Goal: Transaction & Acquisition: Purchase product/service

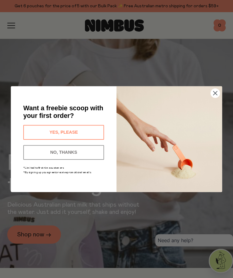
scroll to position [35, 0]
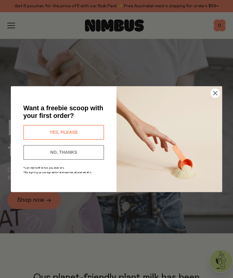
click at [46, 139] on button "YES, PLEASE" at bounding box center [63, 132] width 81 height 15
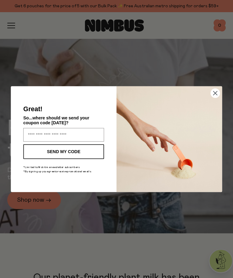
click at [213, 98] on circle "Close dialog" at bounding box center [215, 92] width 9 height 9
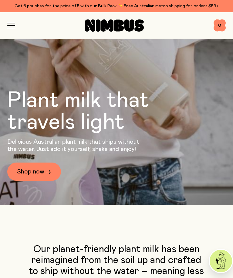
scroll to position [63, 0]
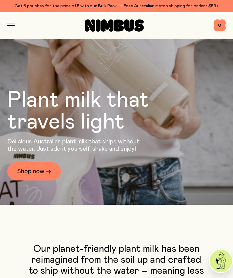
click at [37, 181] on link "Shop now →" at bounding box center [34, 171] width 54 height 18
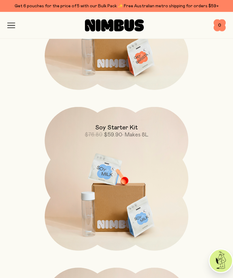
scroll to position [900, 0]
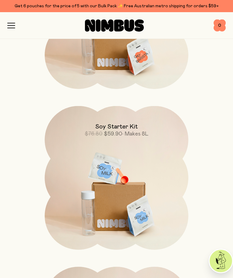
click at [131, 126] on h2 "Soy Starter Kit" at bounding box center [116, 126] width 43 height 7
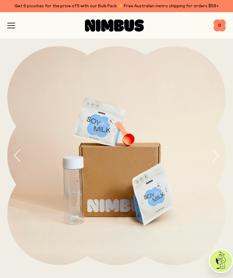
click at [219, 153] on icon "button" at bounding box center [215, 155] width 9 height 13
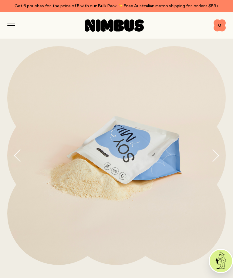
click at [215, 152] on icon "button" at bounding box center [215, 155] width 9 height 13
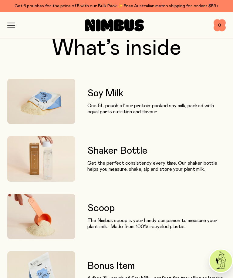
scroll to position [477, 0]
click at [40, 161] on img at bounding box center [41, 158] width 68 height 45
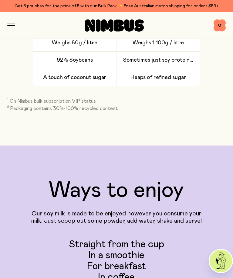
scroll to position [1769, 0]
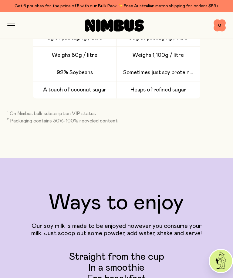
click at [14, 24] on icon "button" at bounding box center [11, 25] width 8 height 5
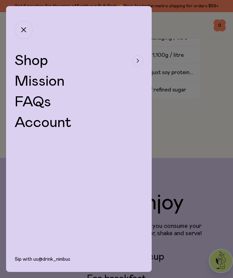
click at [33, 60] on span "Shop" at bounding box center [31, 60] width 33 height 15
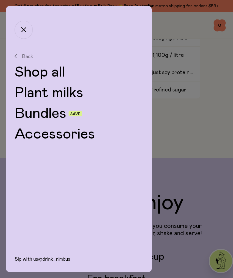
click at [30, 134] on link "Accessories" at bounding box center [79, 134] width 129 height 15
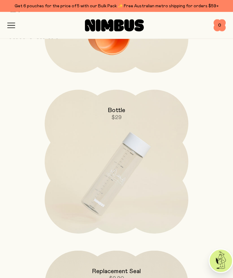
scroll to position [200, 0]
click at [123, 169] on img at bounding box center [117, 174] width 144 height 169
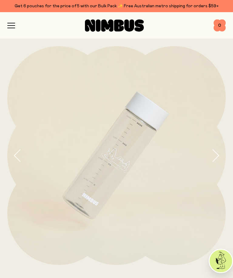
click at [218, 154] on icon "button" at bounding box center [215, 155] width 9 height 13
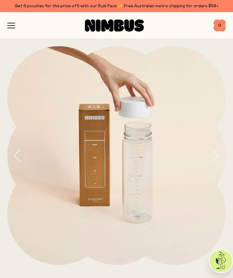
click at [217, 155] on icon "button" at bounding box center [215, 155] width 9 height 13
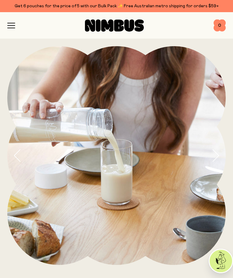
click at [15, 23] on icon "button" at bounding box center [11, 23] width 7 height 0
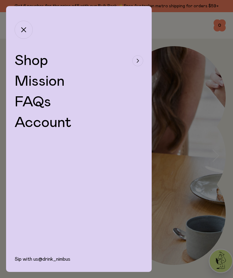
click at [137, 60] on icon "button" at bounding box center [138, 61] width 2 height 4
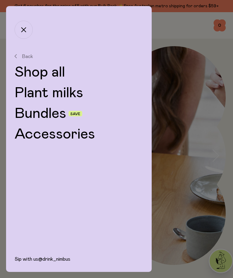
click at [56, 115] on link "Bundles" at bounding box center [41, 113] width 52 height 15
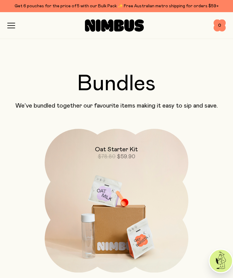
click at [10, 26] on icon "button" at bounding box center [11, 26] width 7 height 0
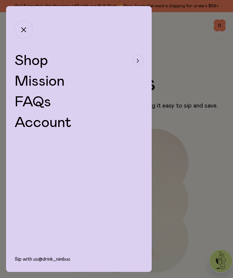
click at [35, 60] on span "Shop" at bounding box center [31, 60] width 33 height 15
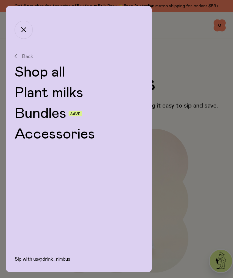
click at [40, 73] on link "Shop all" at bounding box center [79, 72] width 129 height 15
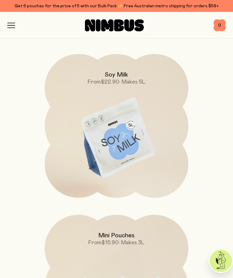
scroll to position [396, 0]
click at [123, 79] on span "From $22.90 • Makes 5L" at bounding box center [117, 82] width 58 height 7
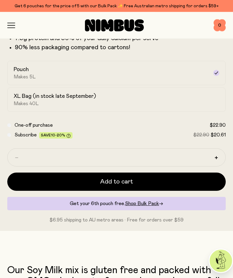
scroll to position [309, 0]
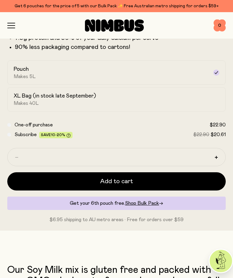
click at [133, 178] on button "Add to cart" at bounding box center [116, 181] width 219 height 18
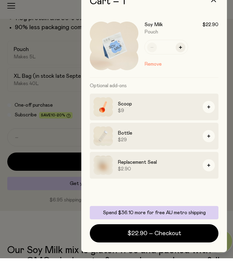
scroll to position [20, 0]
